Goal: Use online tool/utility: Utilize a website feature to perform a specific function

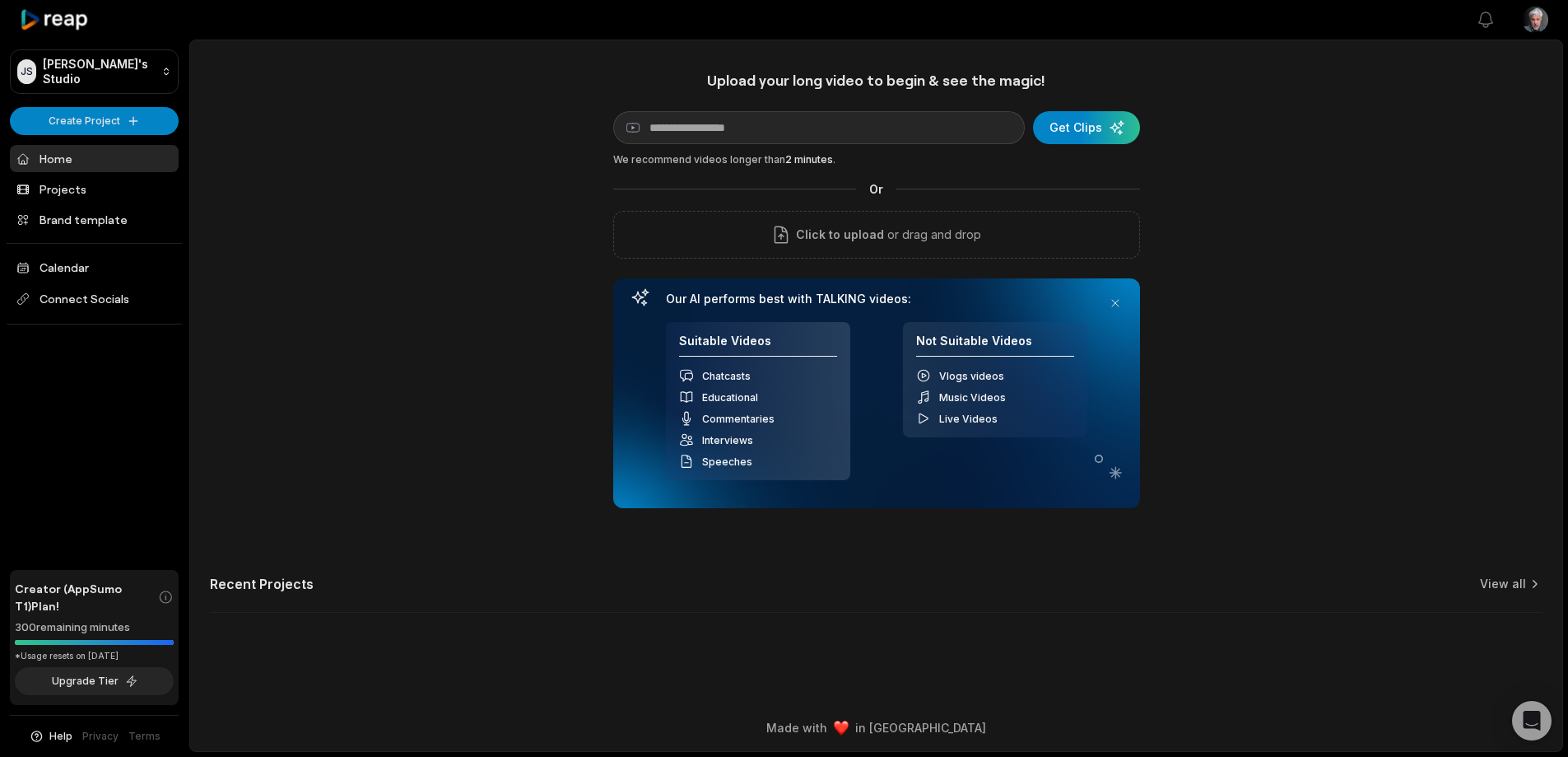
scroll to position [74, 0]
click at [86, 667] on button "Upgrade Tier" at bounding box center [94, 681] width 159 height 28
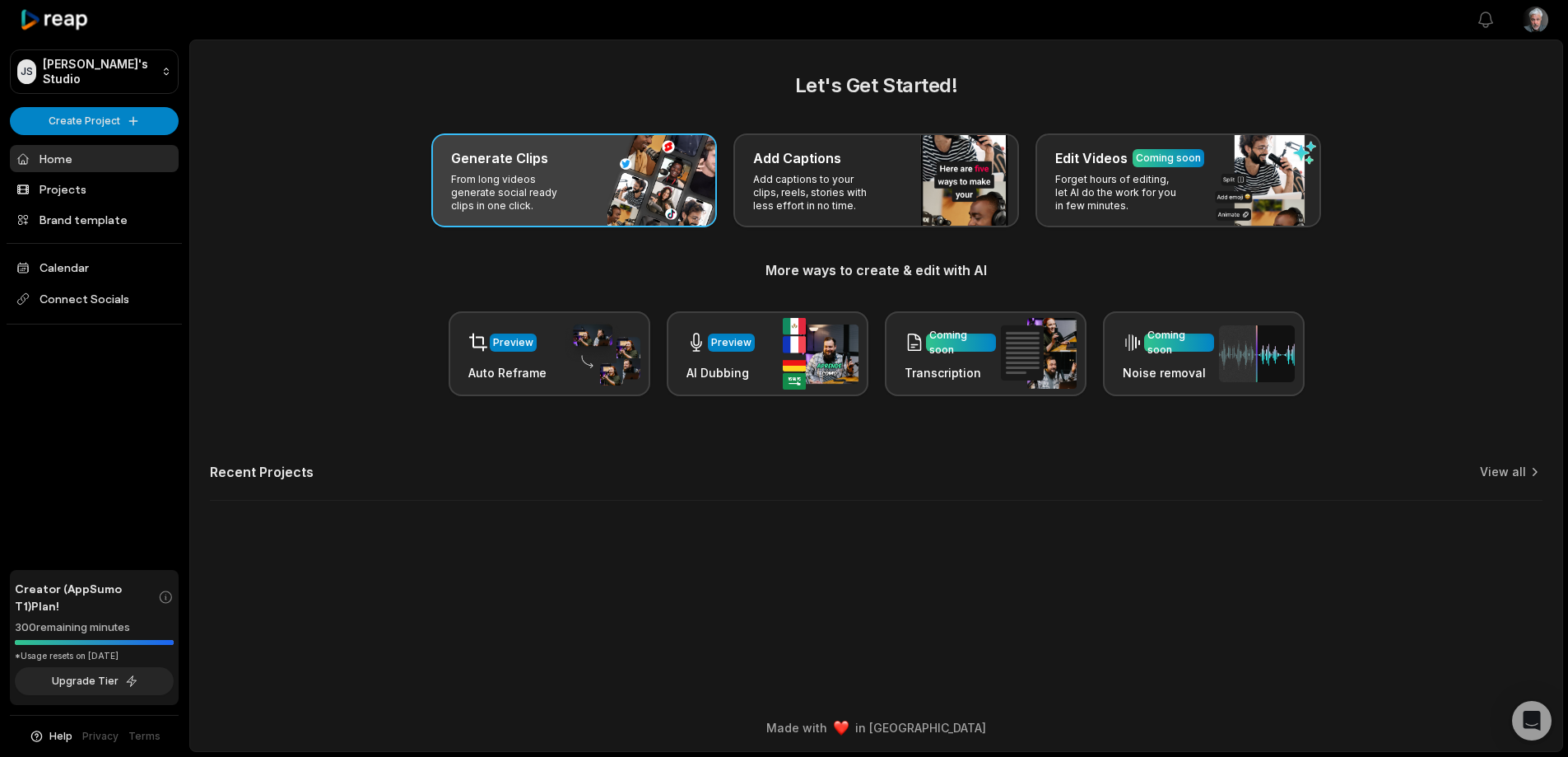
click at [596, 210] on div "Generate Clips From long videos generate social ready clips in one click." at bounding box center [574, 180] width 286 height 94
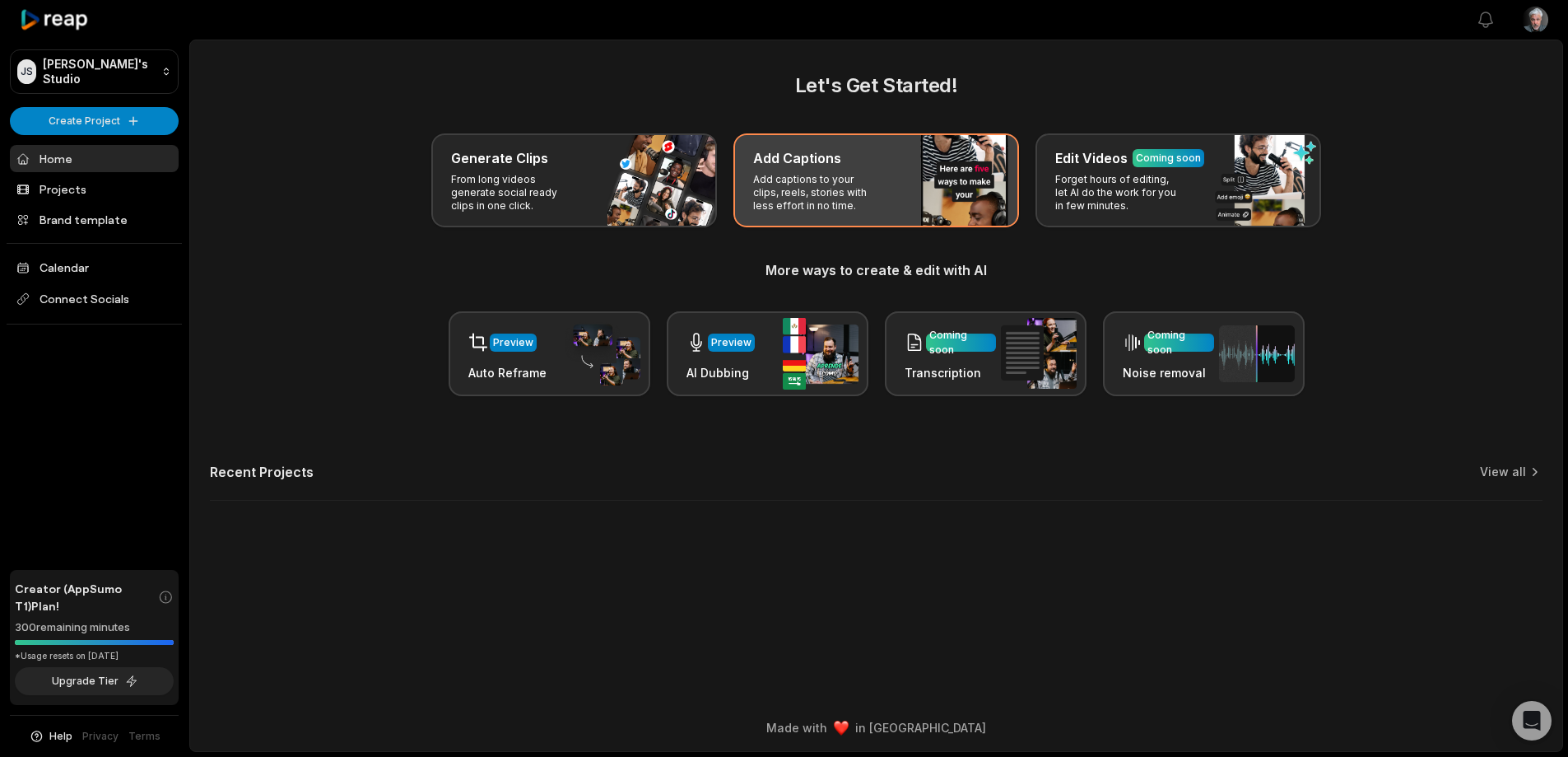
click at [818, 212] on p "Add captions to your clips, reels, stories with less effort in no time." at bounding box center [816, 193] width 127 height 40
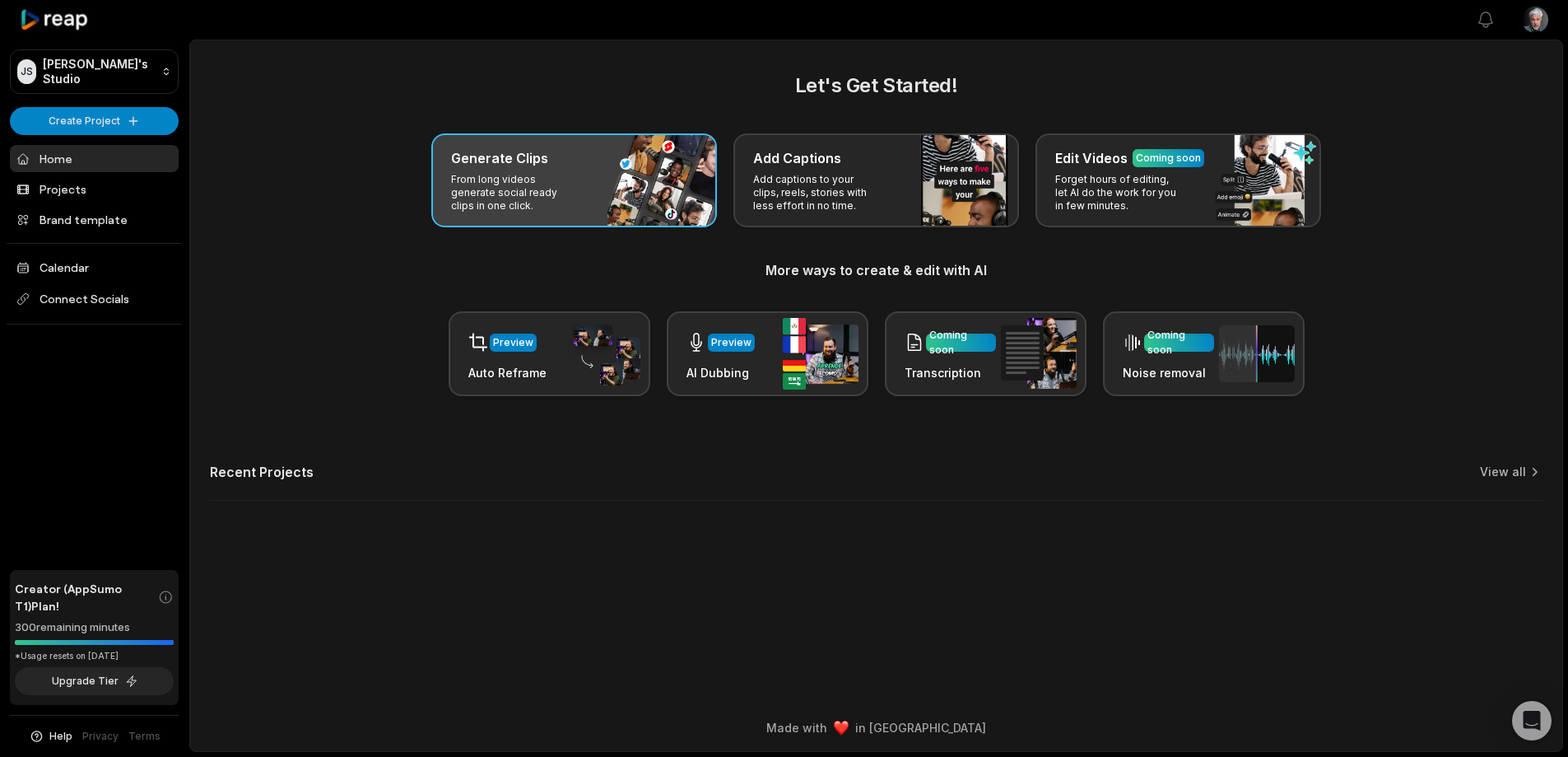
click at [610, 227] on div "Generate Clips From long videos generate social ready clips in one click." at bounding box center [574, 180] width 286 height 94
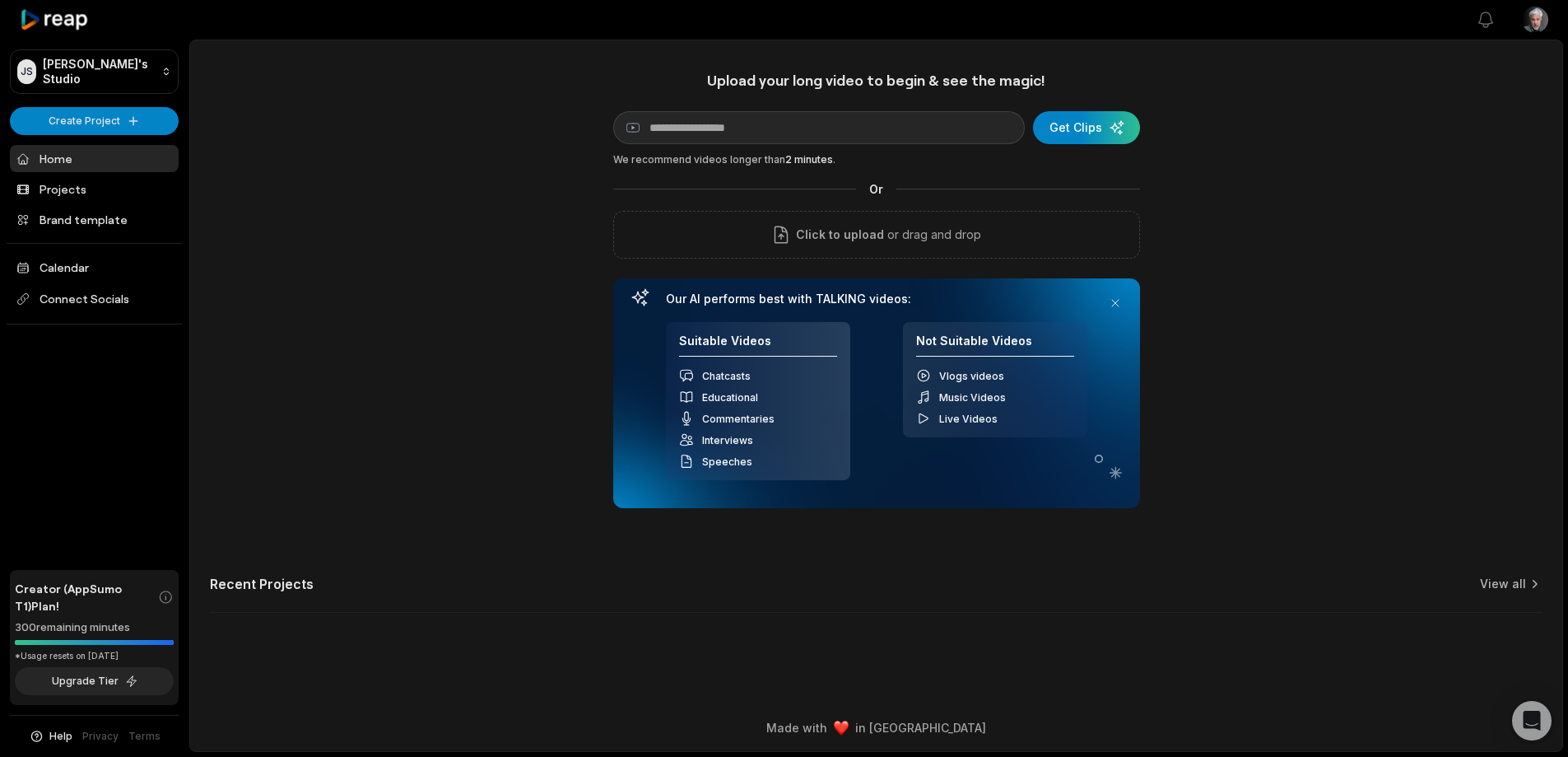
click at [513, 140] on div "Upload your long video to begin & see the magic! YouTube link Get Clips We reco…" at bounding box center [876, 352] width 1372 height 561
